Goal: Task Accomplishment & Management: Manage account settings

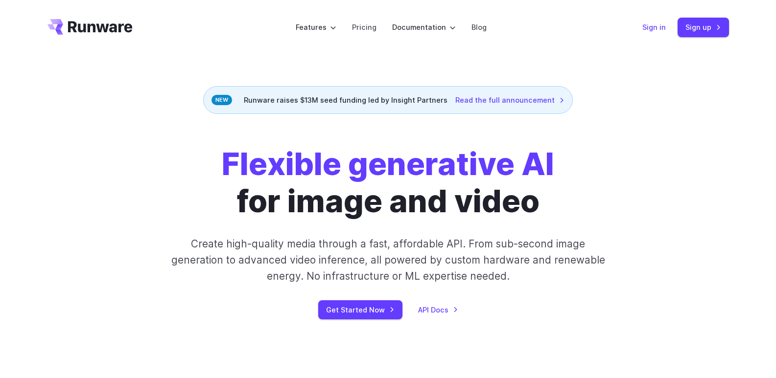
drag, startPoint x: 656, startPoint y: 29, endPoint x: 657, endPoint y: 41, distance: 12.3
click at [656, 29] on link "Sign in" at bounding box center [654, 27] width 24 height 11
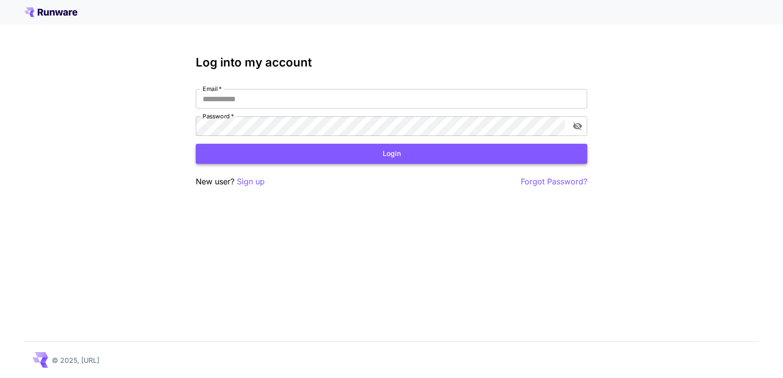
type input "**********"
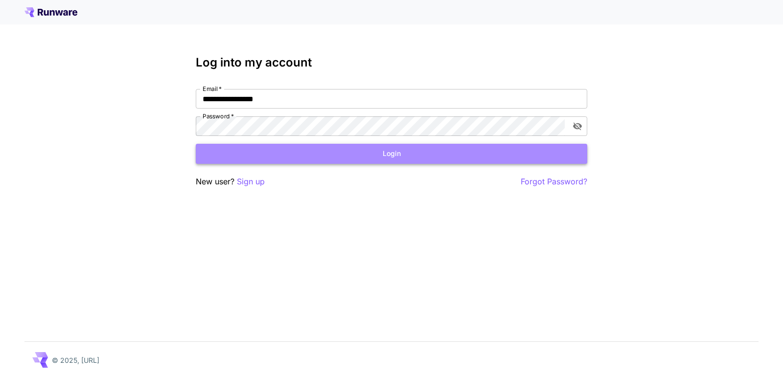
click at [395, 159] on button "Login" at bounding box center [392, 154] width 392 height 20
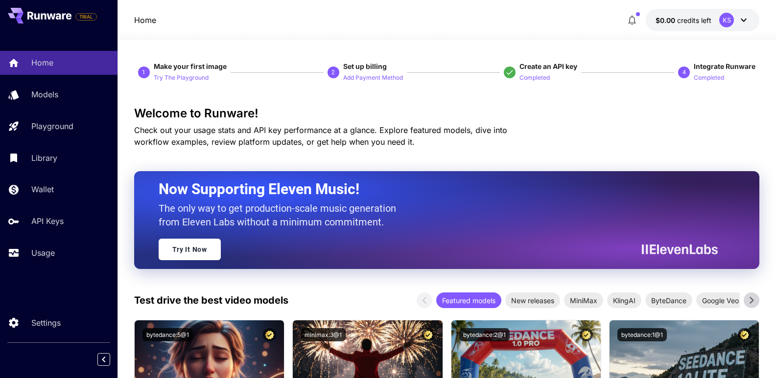
click at [730, 19] on div "KS" at bounding box center [726, 20] width 15 height 15
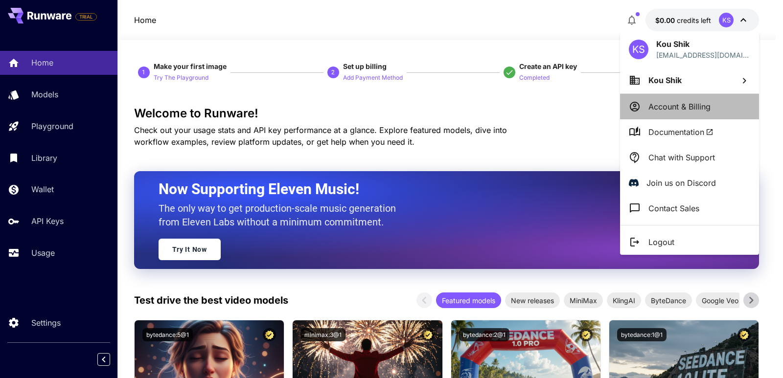
click at [666, 105] on p "Account & Billing" at bounding box center [680, 107] width 62 height 12
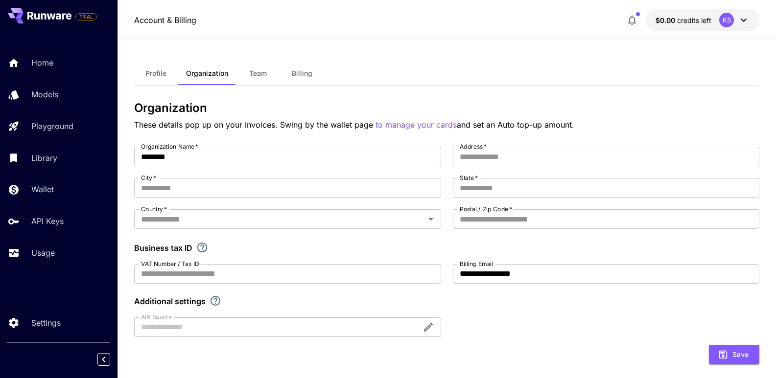
click at [295, 76] on span "Billing" at bounding box center [302, 73] width 21 height 9
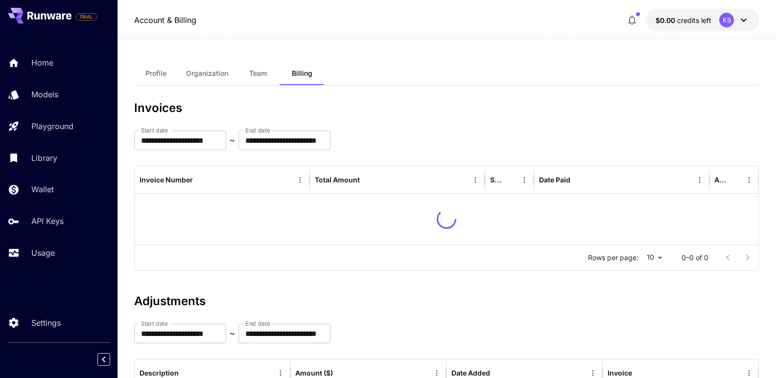
click at [151, 78] on button "Profile" at bounding box center [156, 74] width 44 height 24
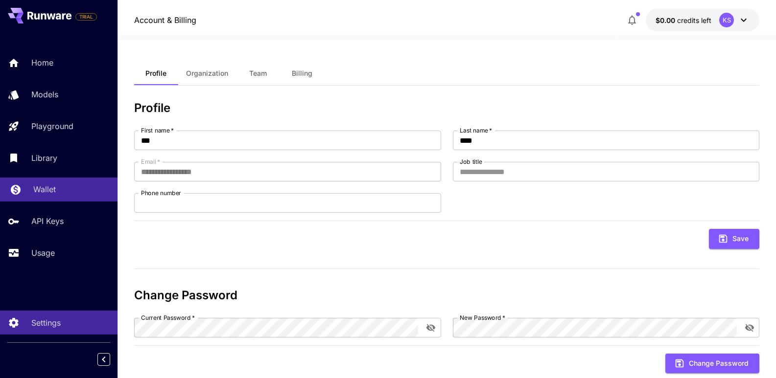
click at [61, 185] on div "Wallet" at bounding box center [71, 190] width 76 height 12
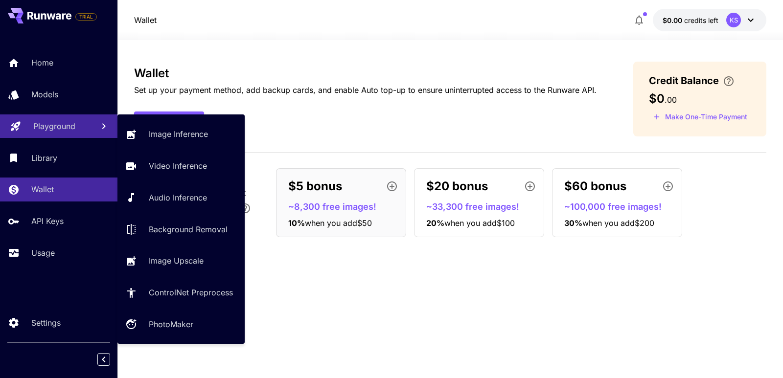
click at [71, 132] on link "Playground" at bounding box center [59, 127] width 118 height 24
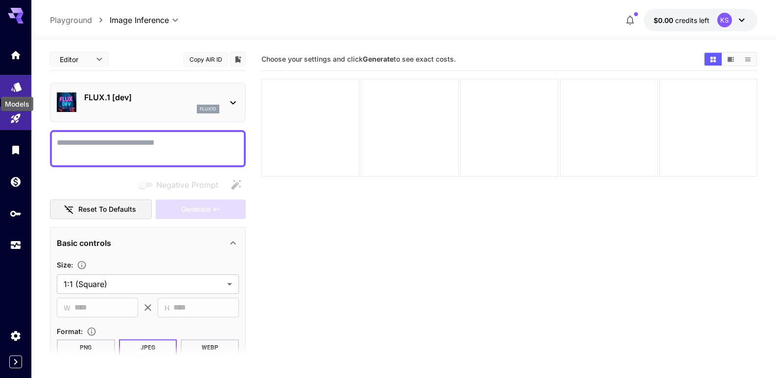
click at [20, 85] on icon "Models" at bounding box center [16, 84] width 10 height 9
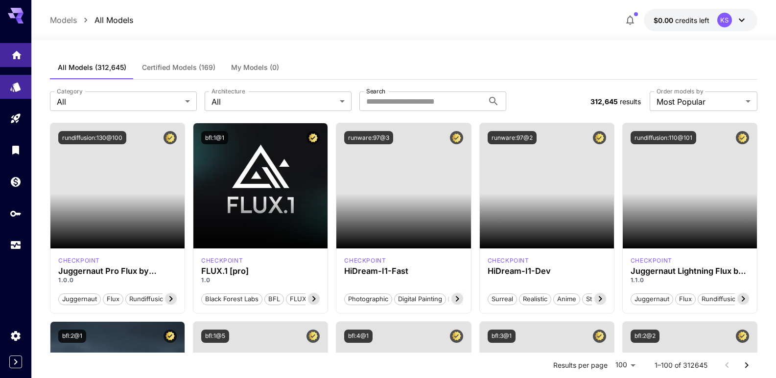
click at [19, 61] on link at bounding box center [15, 55] width 31 height 24
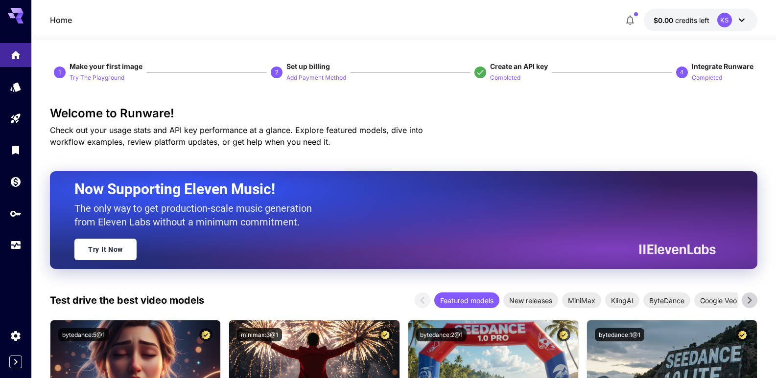
click at [22, 105] on div at bounding box center [15, 150] width 31 height 214
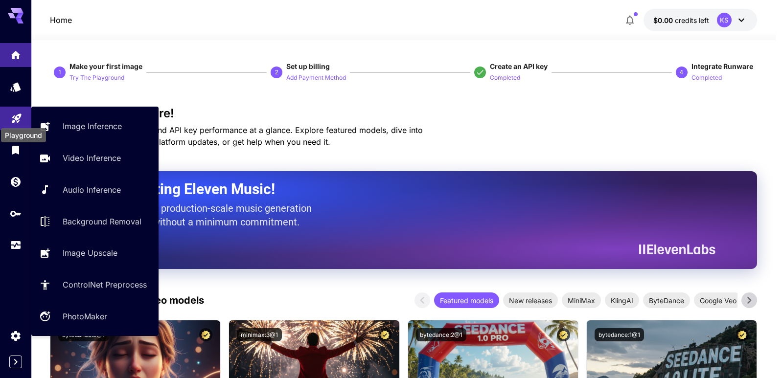
click at [21, 116] on icon "Playground" at bounding box center [17, 117] width 12 height 12
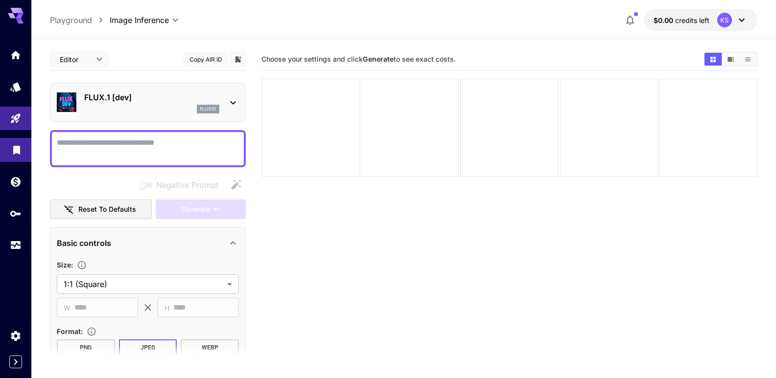
click at [9, 156] on link at bounding box center [15, 150] width 31 height 24
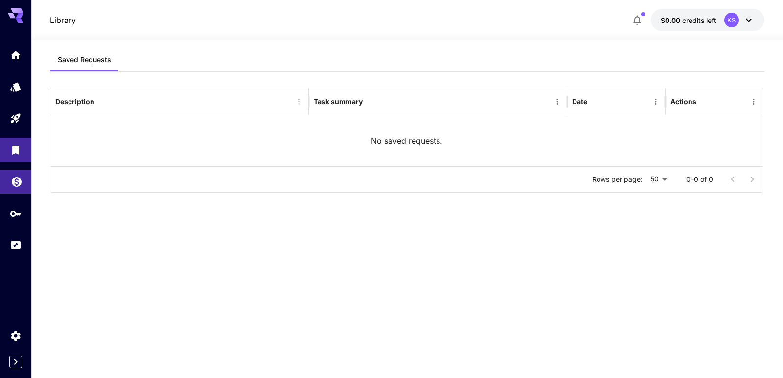
click at [13, 192] on link at bounding box center [15, 182] width 31 height 24
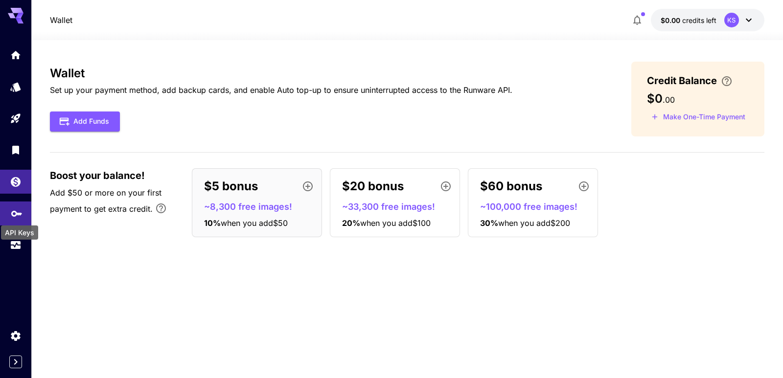
click at [19, 215] on icon "API Keys" at bounding box center [17, 211] width 12 height 12
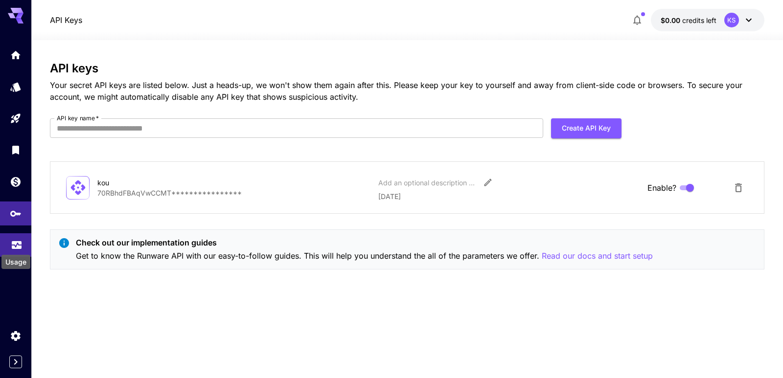
click at [17, 246] on icon "Usage" at bounding box center [17, 244] width 10 height 5
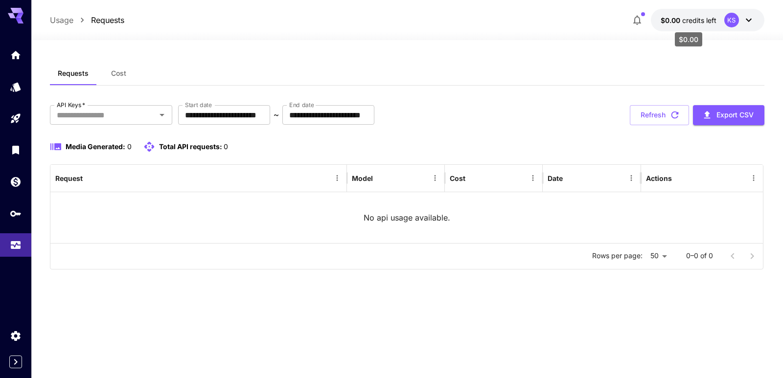
click at [673, 23] on span "$0.00" at bounding box center [672, 20] width 22 height 8
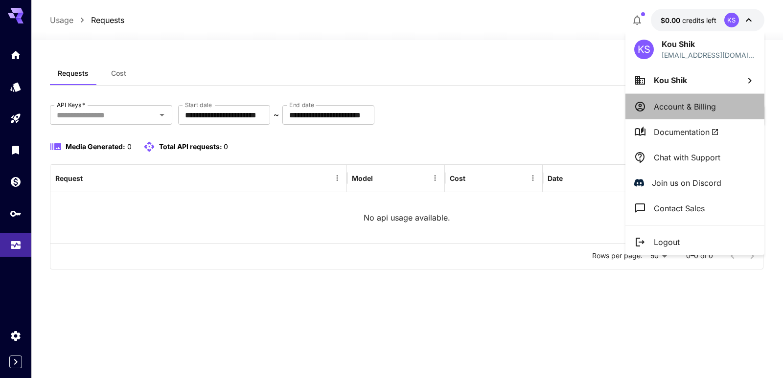
click at [667, 97] on li "Account & Billing" at bounding box center [695, 106] width 139 height 25
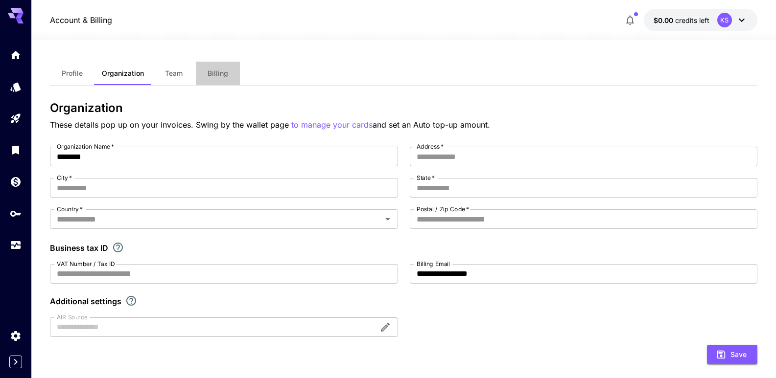
click at [217, 68] on button "Billing" at bounding box center [218, 74] width 44 height 24
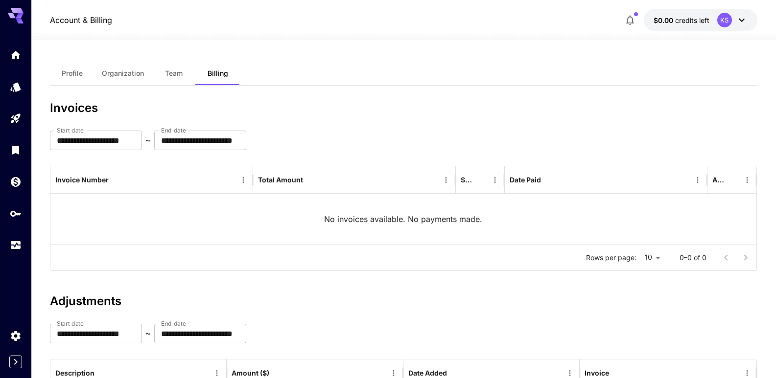
click at [176, 74] on span "Team" at bounding box center [174, 73] width 18 height 9
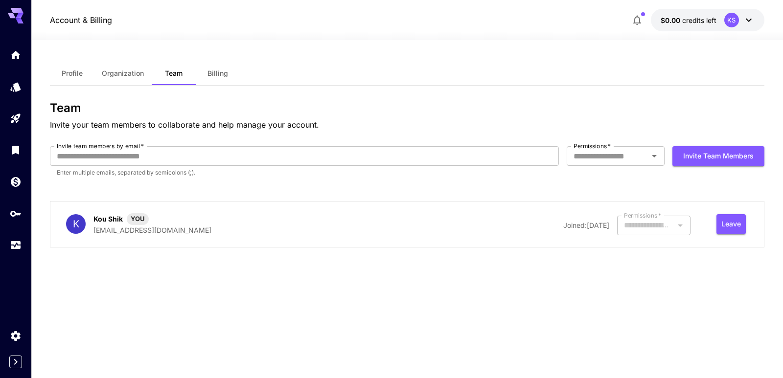
click at [120, 77] on span "Organization" at bounding box center [123, 73] width 42 height 9
